Goal: Find specific page/section: Find specific page/section

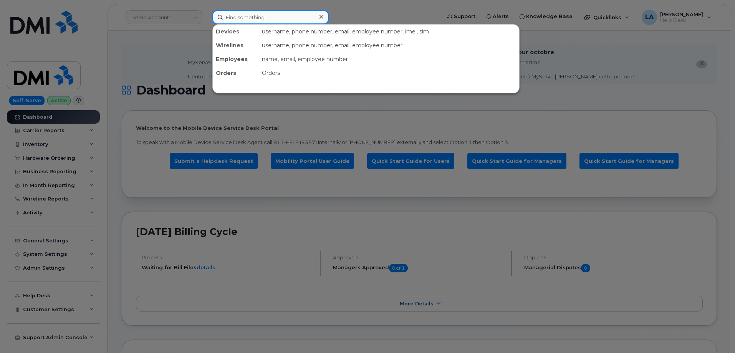
click at [279, 15] on input at bounding box center [270, 17] width 116 height 14
paste input "[PHONE_NUMBER]"
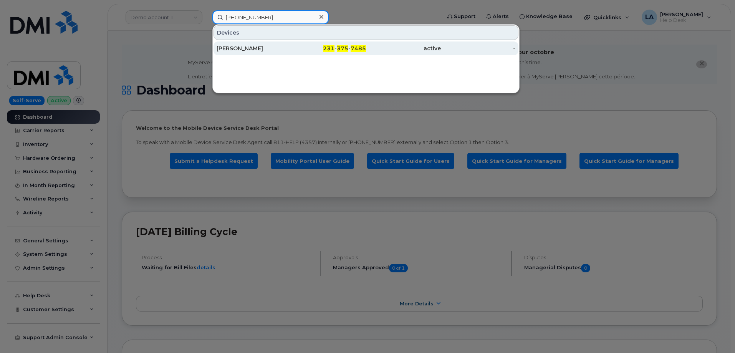
type input "[PHONE_NUMBER]"
click at [255, 48] on div "[PERSON_NAME]" at bounding box center [254, 49] width 75 height 8
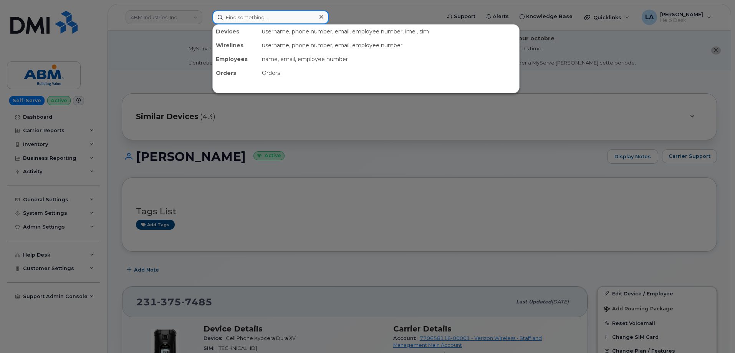
click at [278, 17] on input at bounding box center [270, 17] width 116 height 14
paste input "[PHONE_NUMBER]"
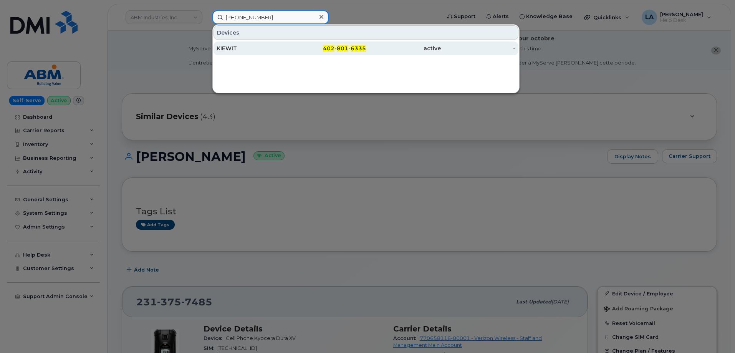
type input "[PHONE_NUMBER]"
click at [283, 47] on div "KIEWIT" at bounding box center [254, 49] width 75 height 8
